Goal: Information Seeking & Learning: Learn about a topic

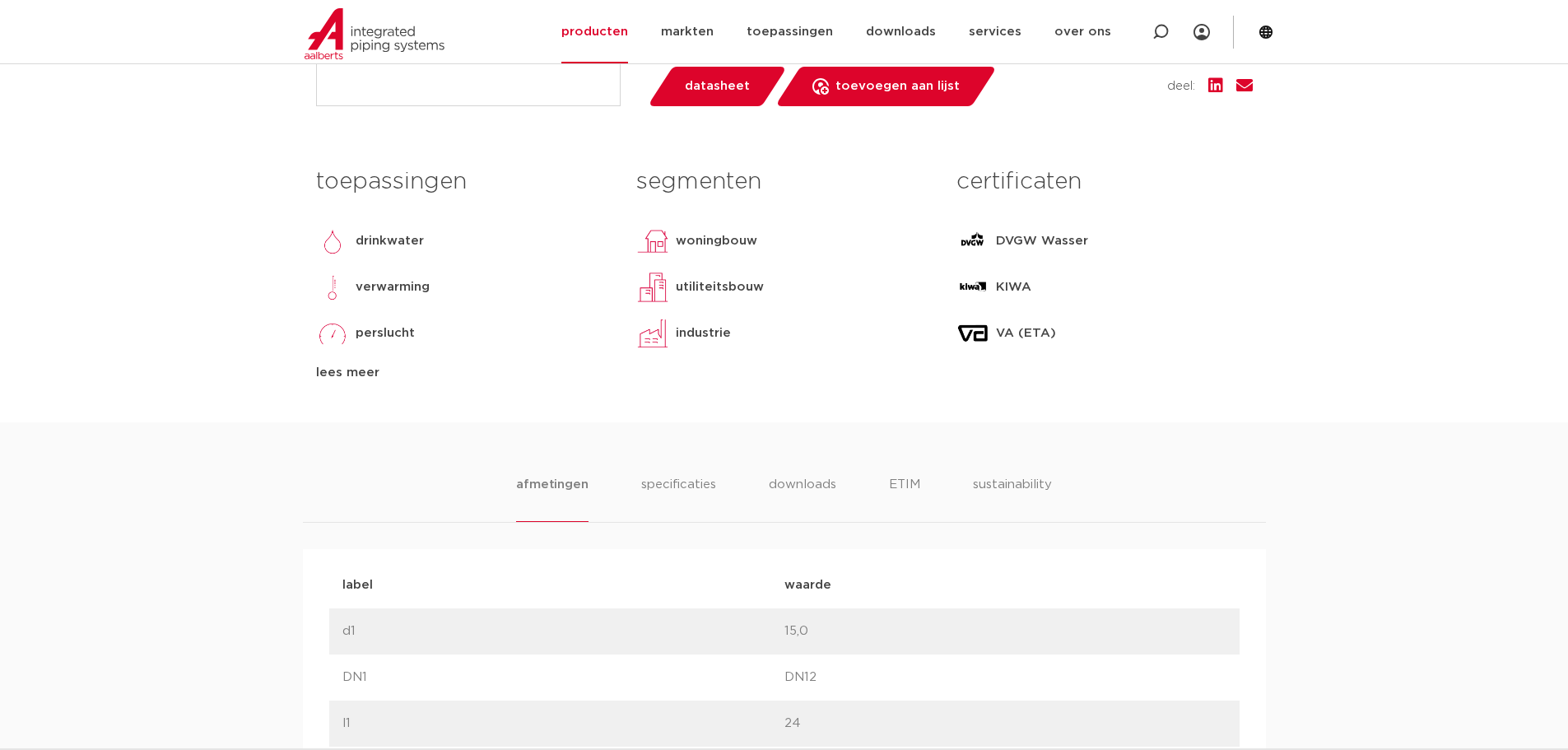
scroll to position [659, 0]
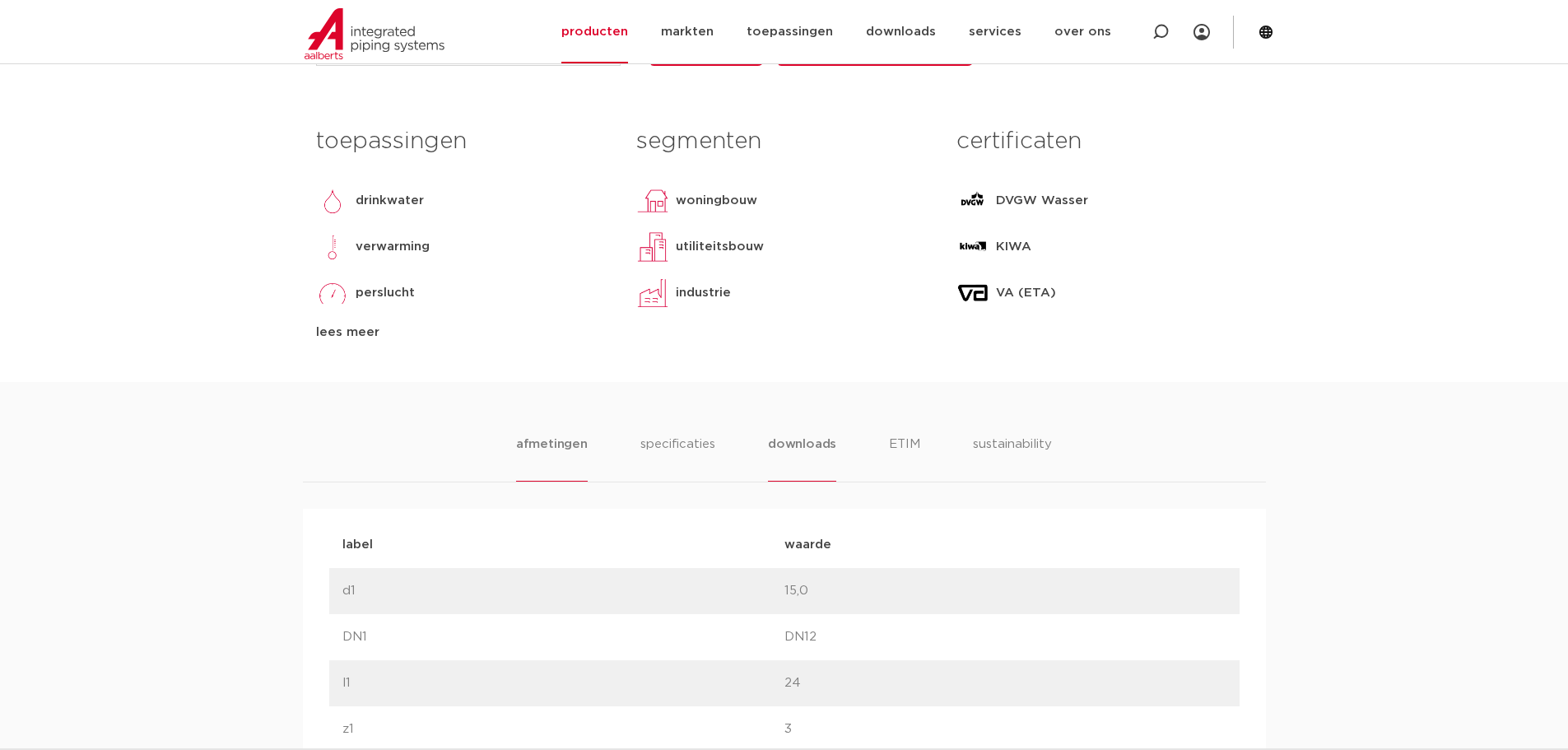
click at [813, 447] on li "downloads" at bounding box center [801, 458] width 68 height 47
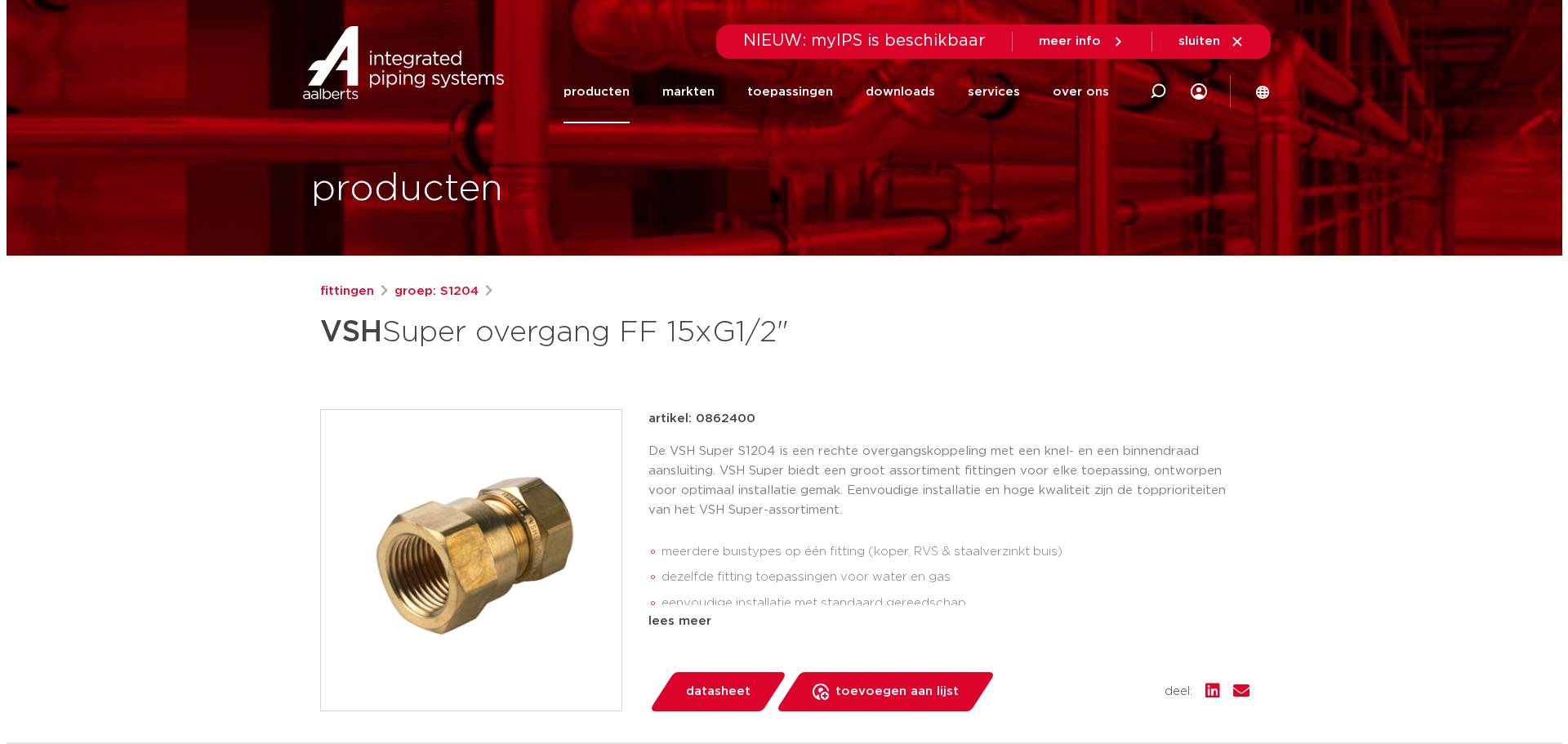
scroll to position [0, 0]
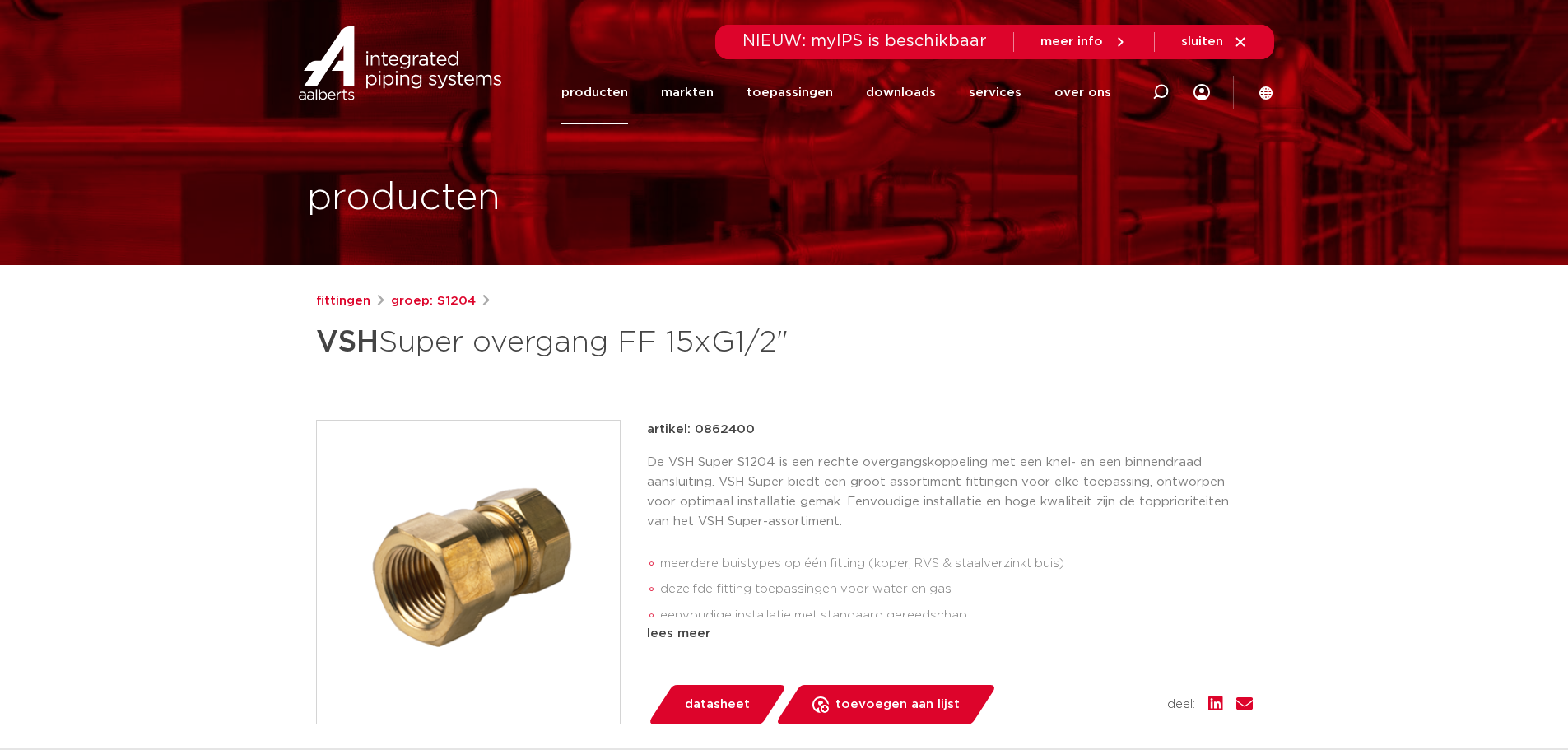
click at [501, 694] on img at bounding box center [468, 572] width 303 height 303
